Goal: Information Seeking & Learning: Learn about a topic

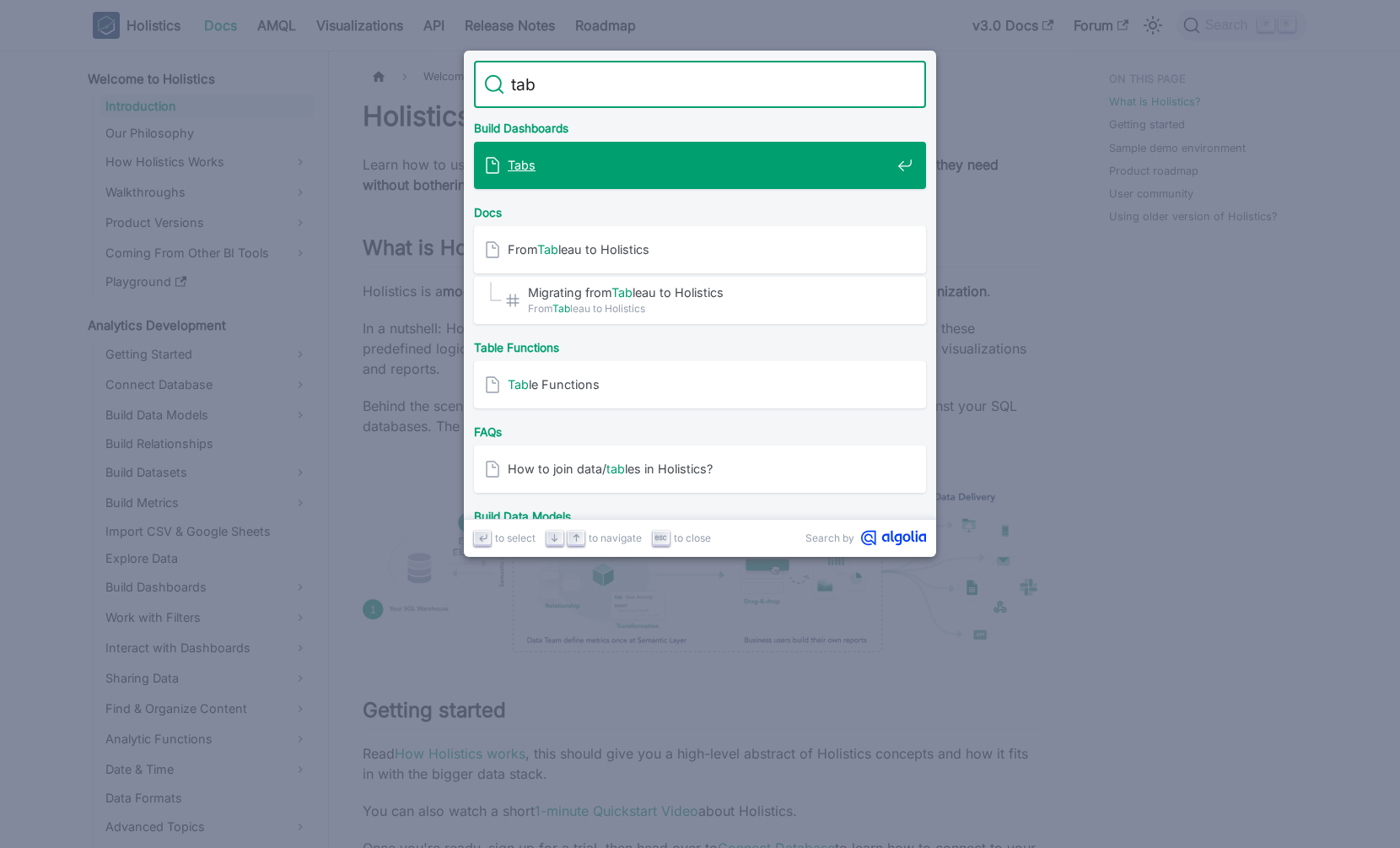
type input "tabs"
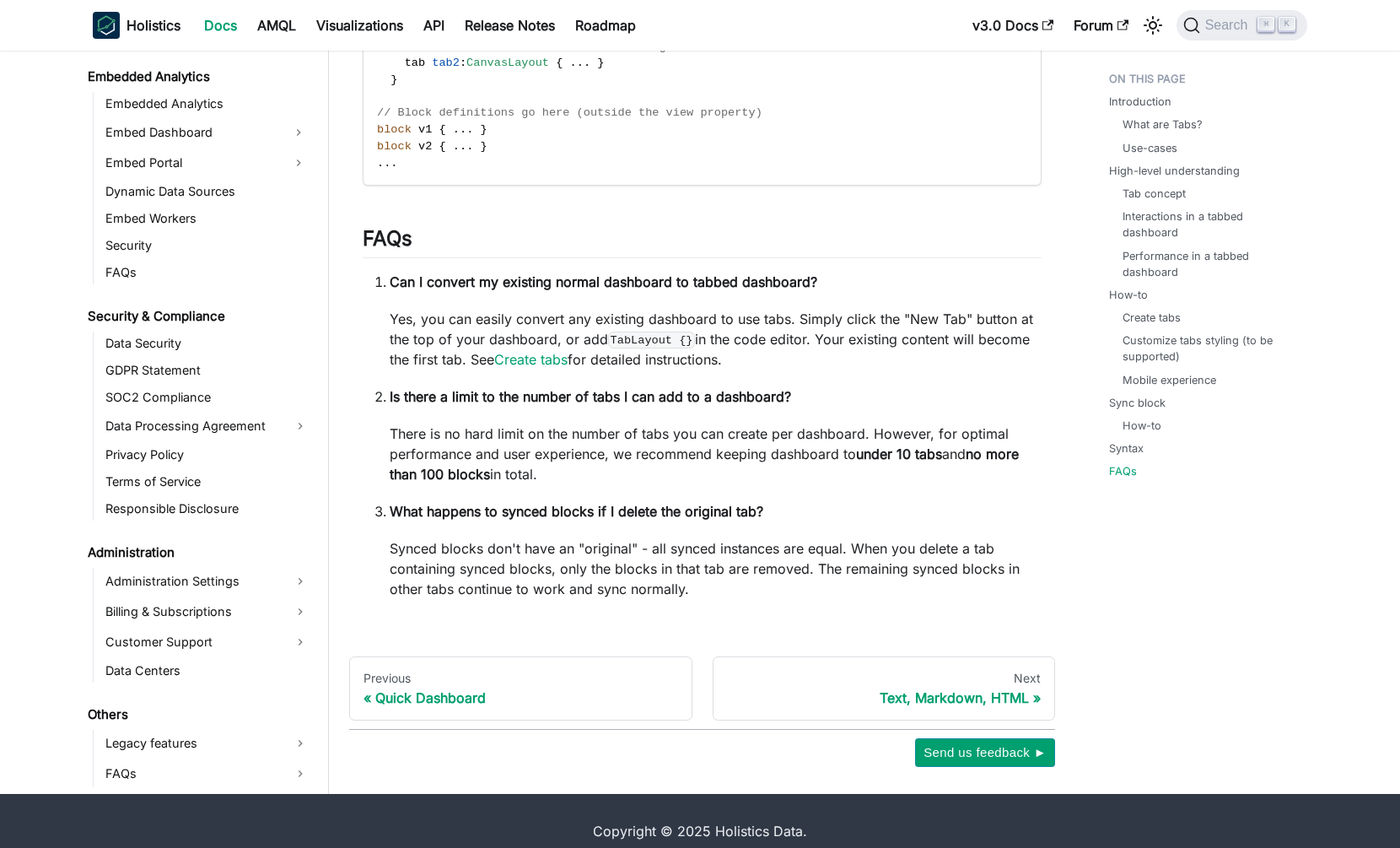
scroll to position [4527, 0]
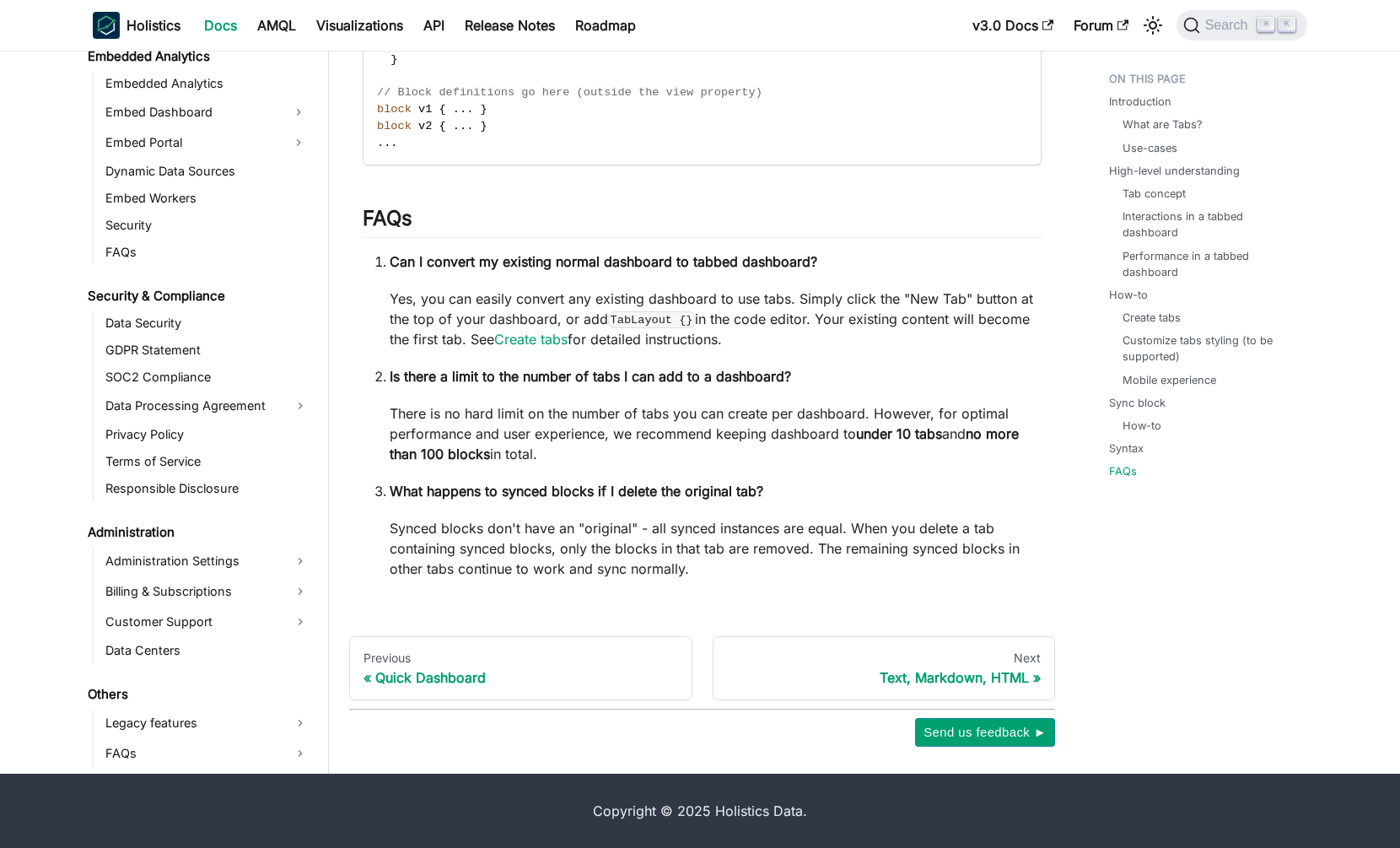
click at [445, 507] on li "What happens to synced blocks if I delete the original tab? Synced blocks don't…" at bounding box center [715, 530] width 652 height 98
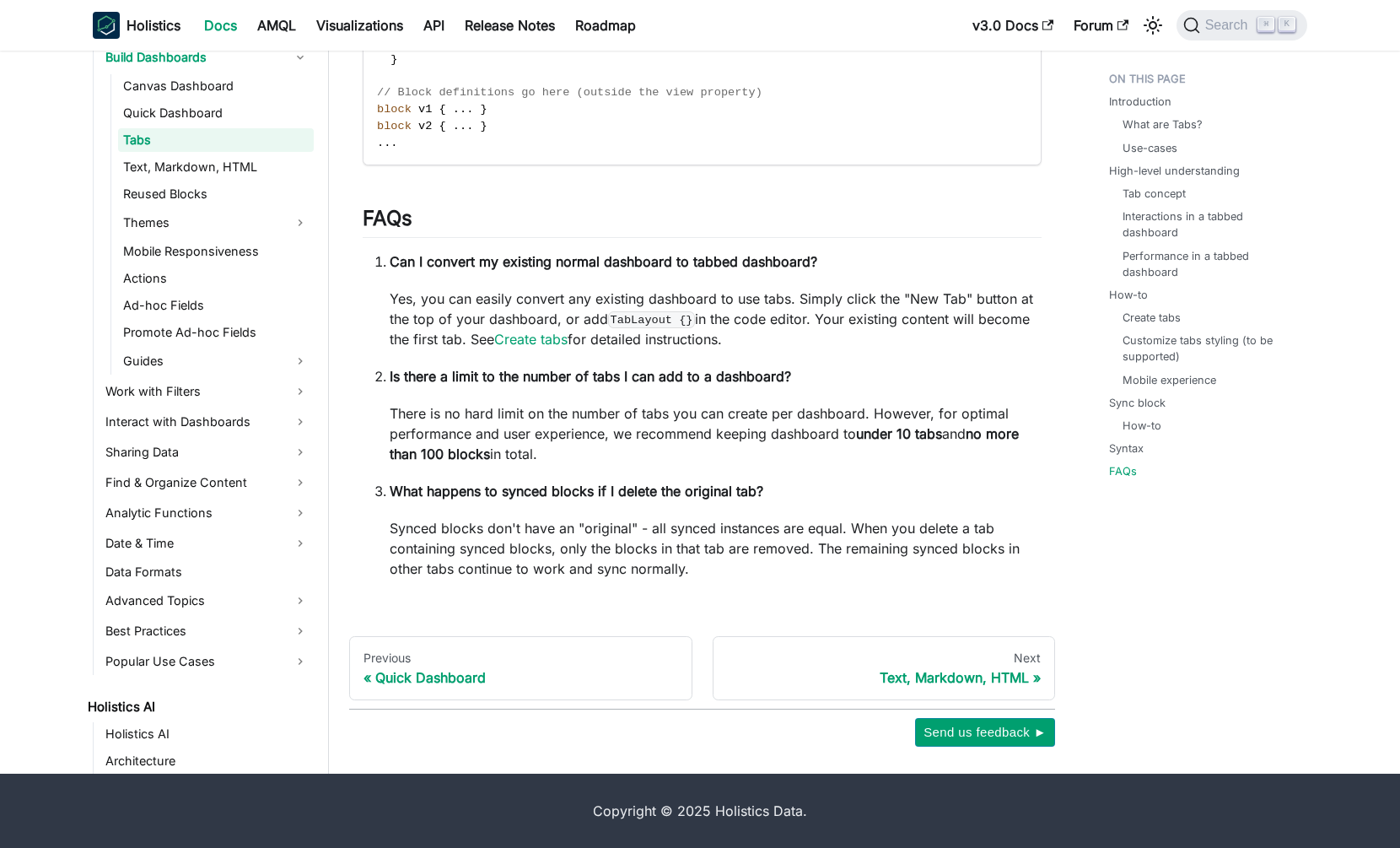
scroll to position [0, 0]
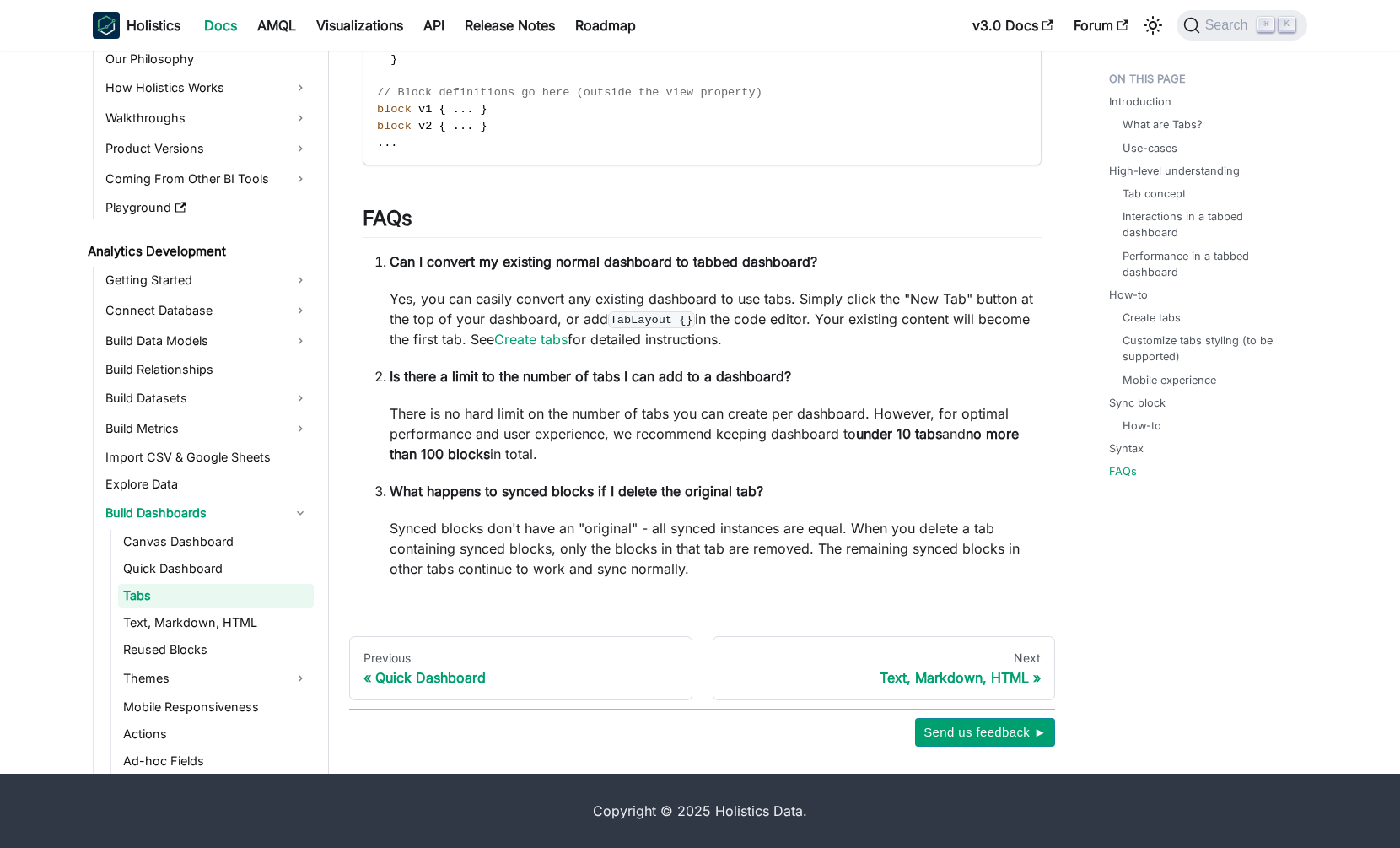
click at [207, 603] on link "Tabs" at bounding box center [216, 596] width 196 height 24
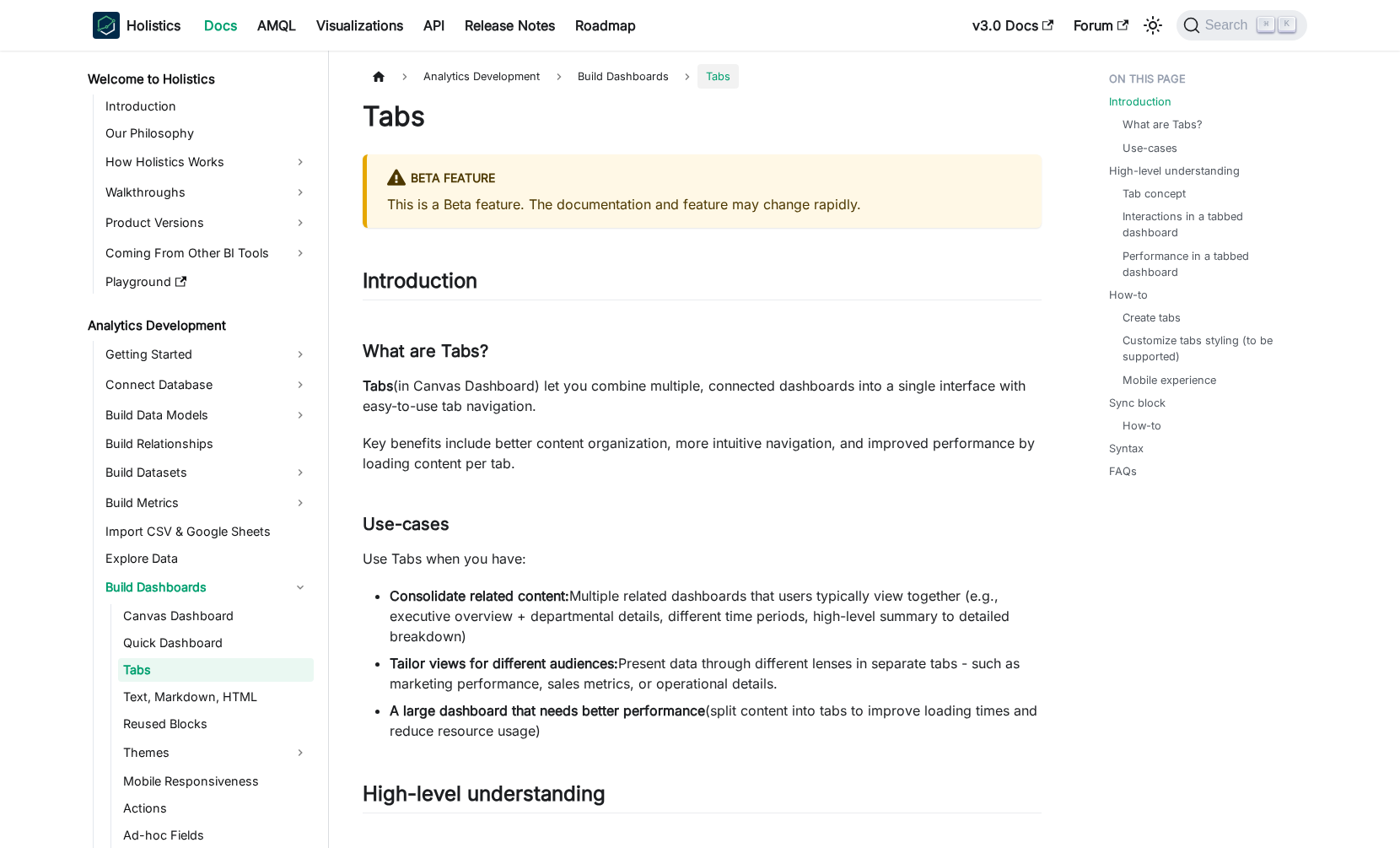
click at [477, 209] on p "This is a Beta feature. The documentation and feature may change rapidly." at bounding box center [704, 205] width 635 height 20
click at [610, 209] on p "This is a Beta feature. The documentation and feature may change rapidly." at bounding box center [704, 205] width 635 height 20
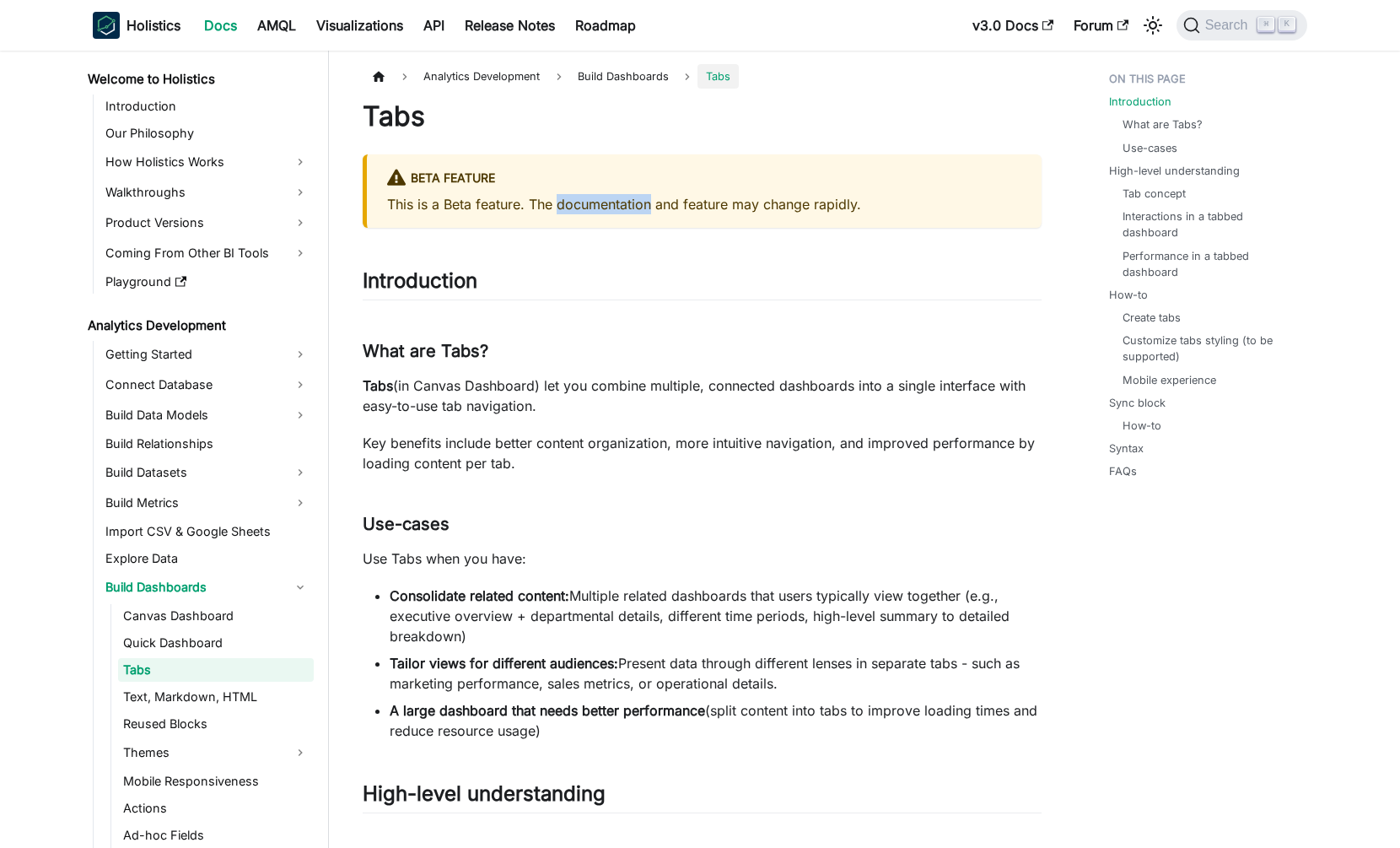
click at [610, 209] on p "This is a Beta feature. The documentation and feature may change rapidly." at bounding box center [704, 205] width 635 height 20
click at [491, 199] on p "This is a Beta feature. The documentation and feature may change rapidly." at bounding box center [704, 205] width 635 height 20
